Goal: Find specific page/section: Find specific page/section

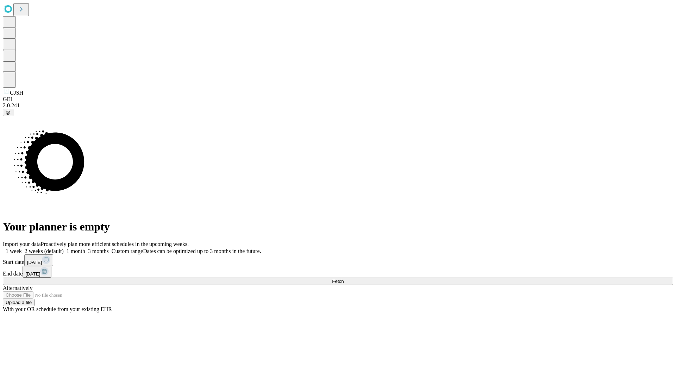
click at [344, 279] on span "Fetch" at bounding box center [338, 281] width 12 height 5
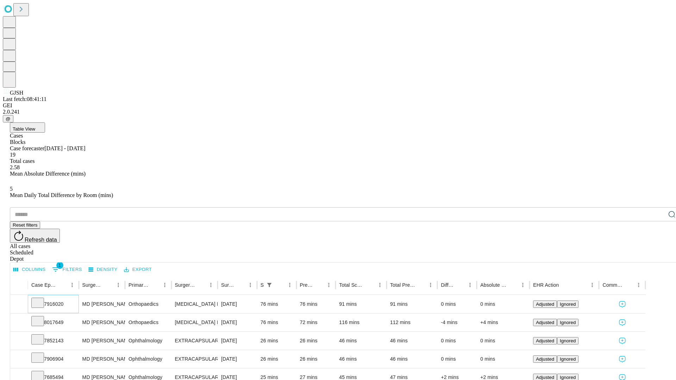
click at [41, 299] on icon at bounding box center [37, 302] width 7 height 7
